Goal: Find specific page/section: Find specific page/section

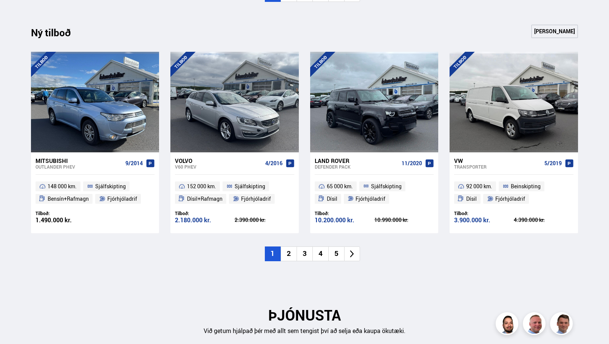
scroll to position [775, 0]
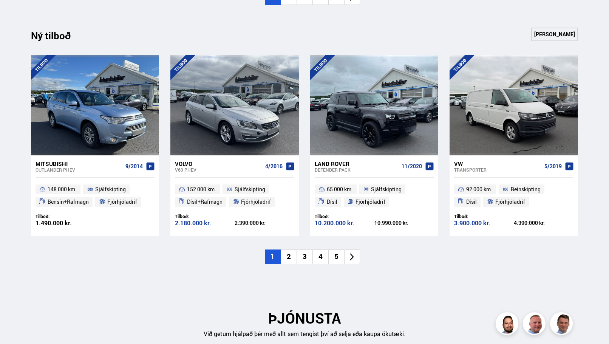
click at [353, 258] on icon at bounding box center [351, 256] width 9 height 9
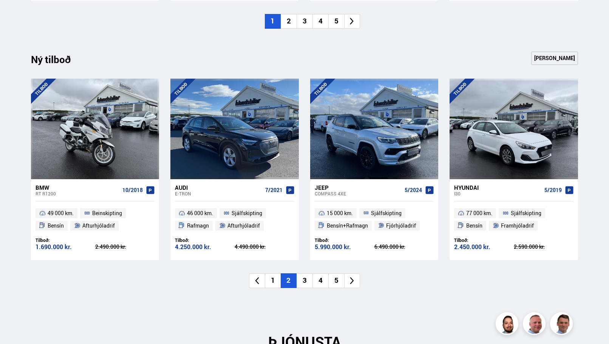
scroll to position [744, 0]
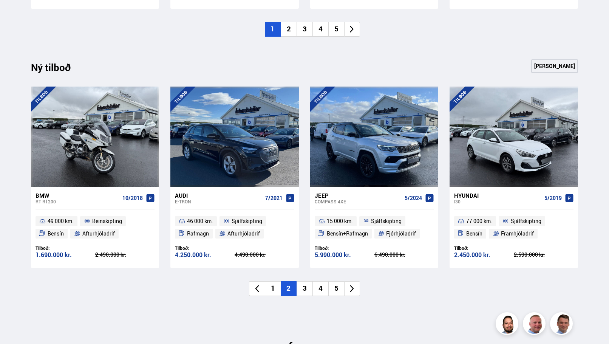
click at [357, 290] on li at bounding box center [352, 288] width 16 height 15
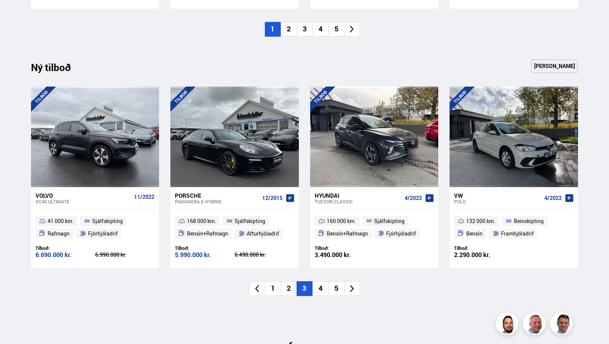
click at [357, 290] on li at bounding box center [352, 288] width 16 height 15
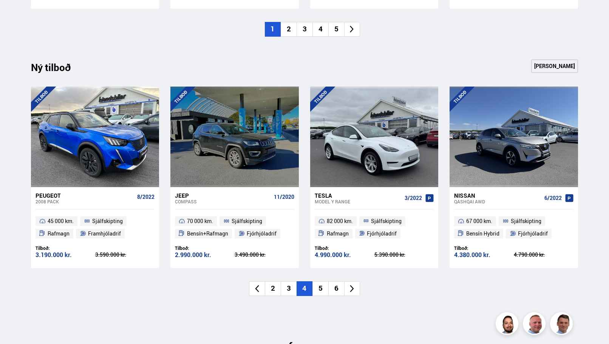
click at [355, 290] on icon at bounding box center [351, 288] width 9 height 9
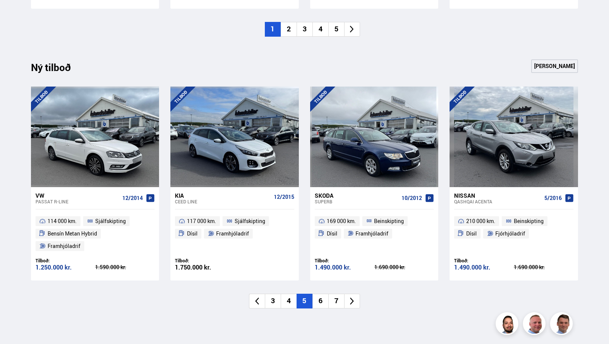
click at [355, 296] on icon at bounding box center [351, 300] width 9 height 9
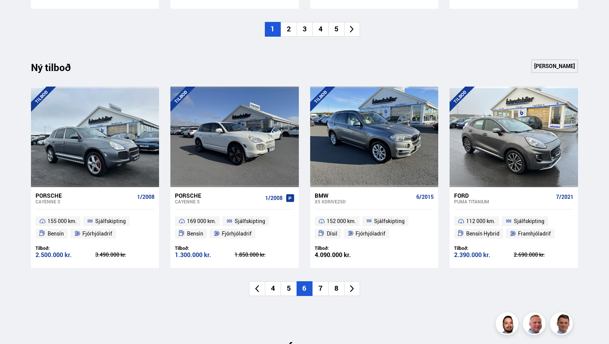
click at [355, 290] on icon at bounding box center [351, 288] width 9 height 9
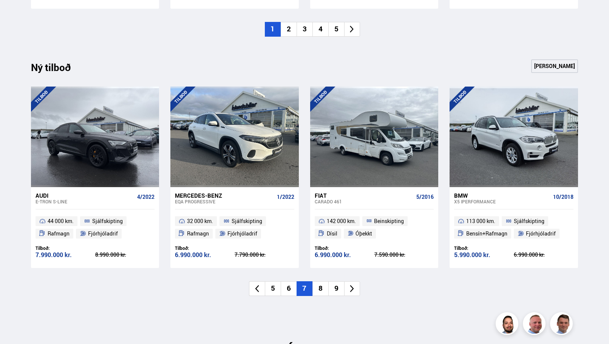
click at [355, 290] on icon at bounding box center [351, 288] width 9 height 9
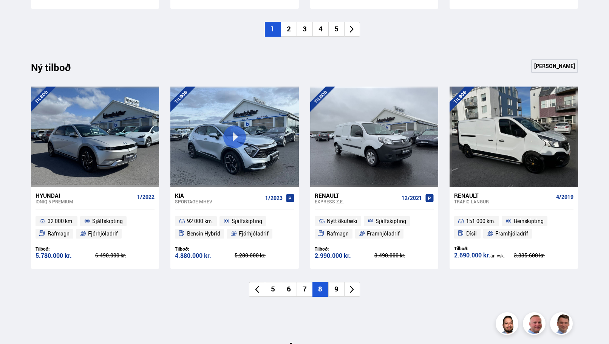
click at [355, 290] on icon at bounding box center [351, 289] width 9 height 9
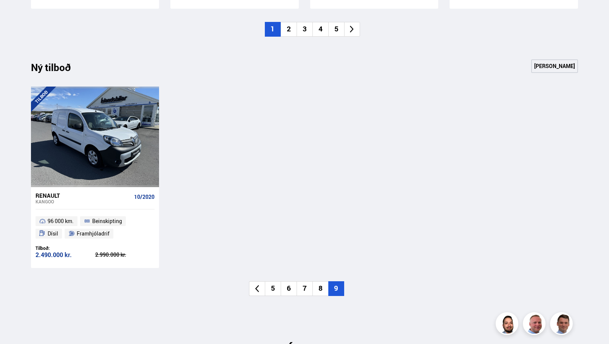
scroll to position [0, 0]
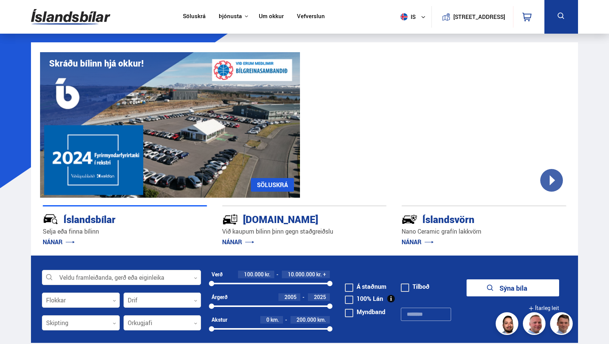
click at [191, 22] on nav "Söluskrá Þjónusta Íslandsbílar [DOMAIN_NAME] Íslandsvörn Leiðbeiningar Um okkur…" at bounding box center [253, 17] width 155 height 34
click at [191, 16] on link "Söluskrá" at bounding box center [194, 17] width 23 height 8
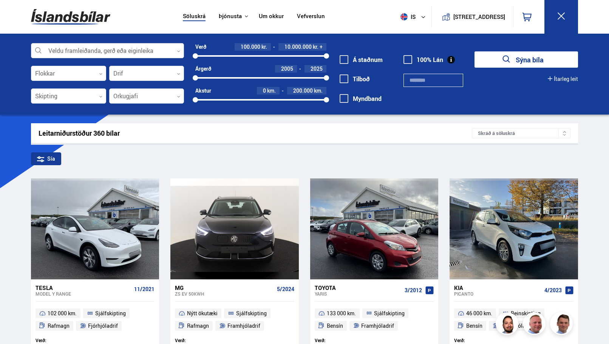
click at [98, 52] on div at bounding box center [107, 50] width 153 height 15
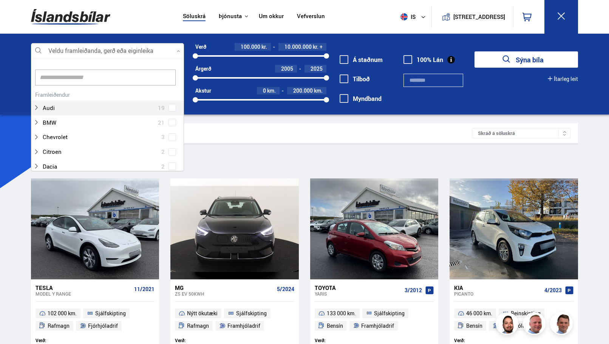
scroll to position [113, 150]
type input "*****"
click at [474, 51] on button "Sýna bíla" at bounding box center [525, 59] width 103 height 16
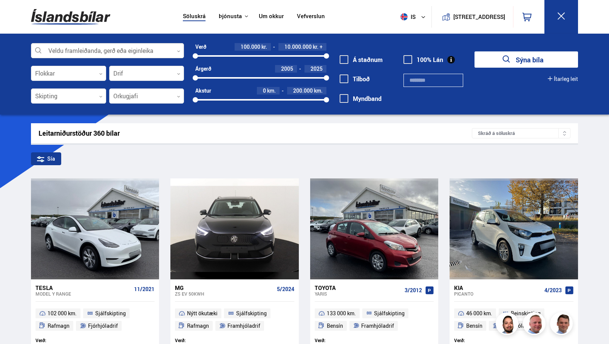
click at [158, 55] on div at bounding box center [107, 50] width 153 height 15
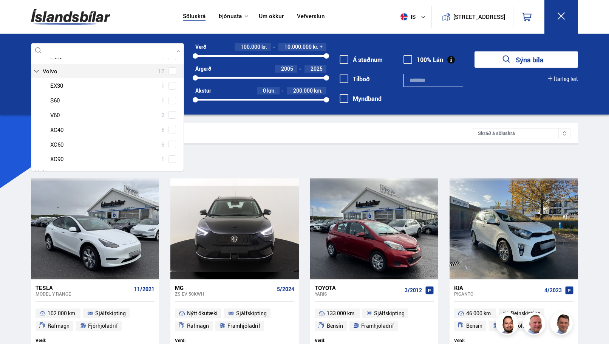
scroll to position [201, 0]
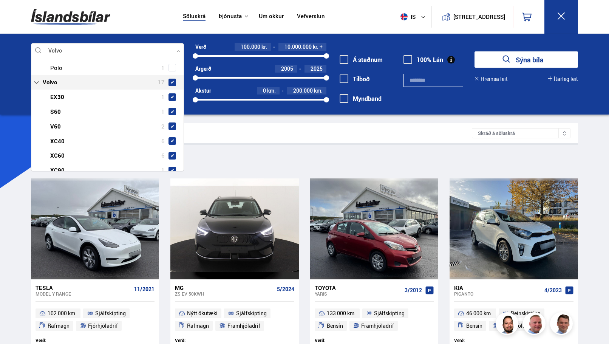
click at [173, 79] on span at bounding box center [172, 83] width 8 height 8
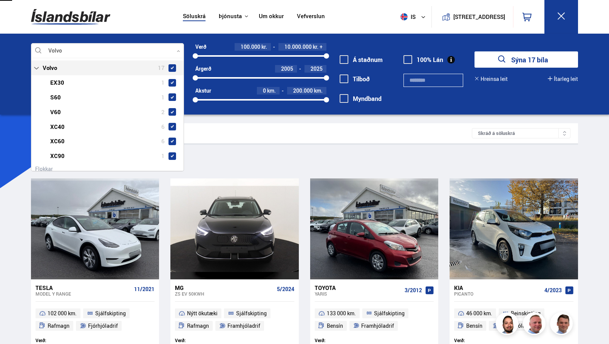
type input "***"
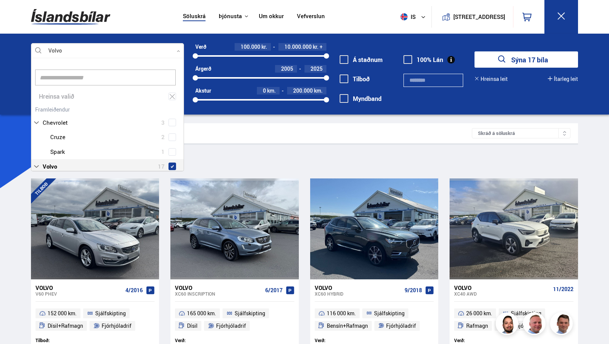
click at [323, 142] on div "Leitarniðurstöður 17 bílar Skráð á [GEOGRAPHIC_DATA]" at bounding box center [304, 133] width 547 height 20
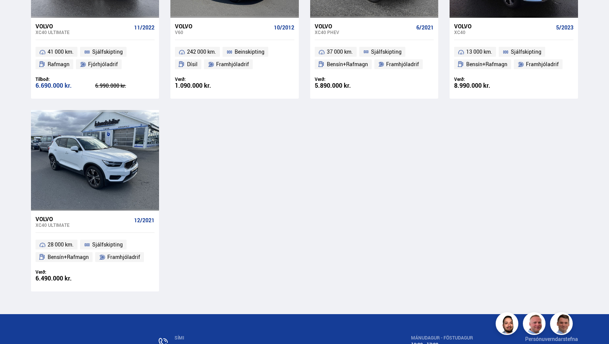
scroll to position [841, 0]
